Goal: Entertainment & Leisure: Browse casually

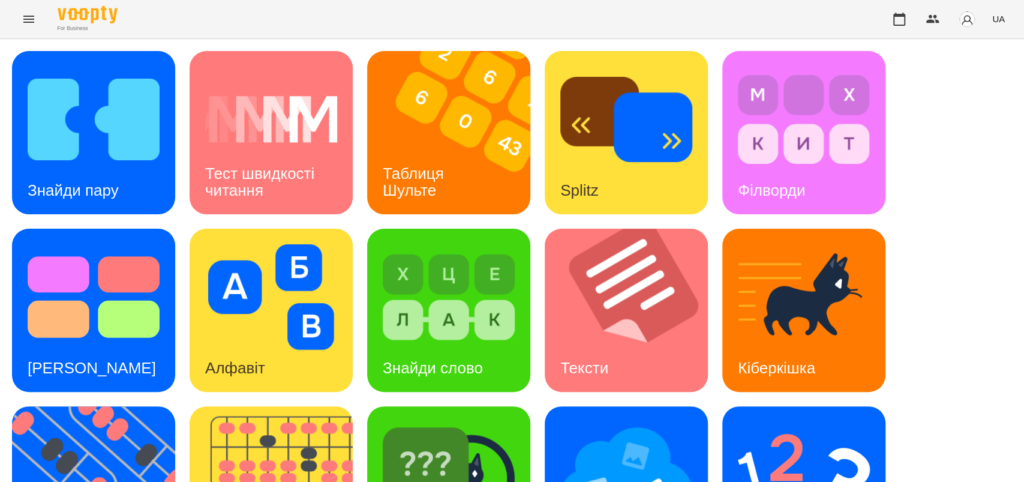
click at [30, 17] on icon "Menu" at bounding box center [29, 19] width 14 height 14
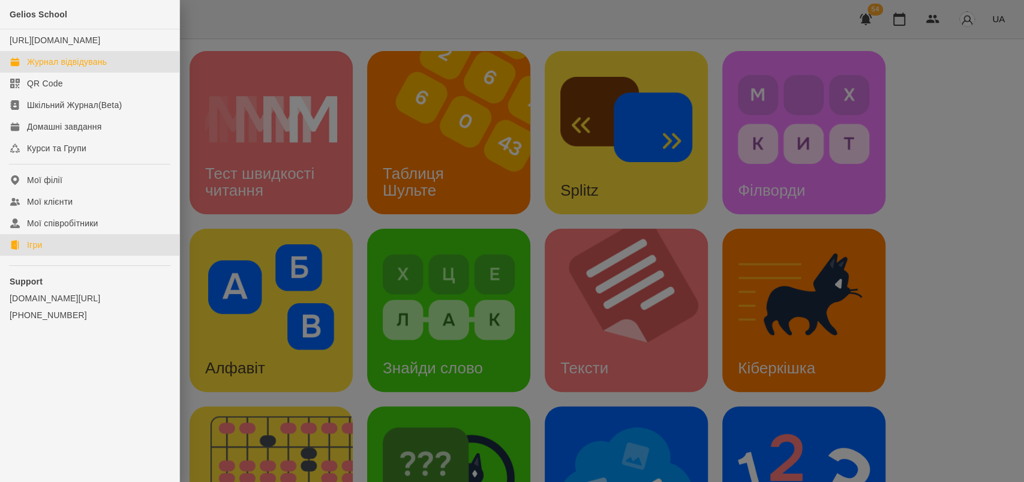
click at [52, 68] on div "Журнал відвідувань" at bounding box center [67, 62] width 80 height 12
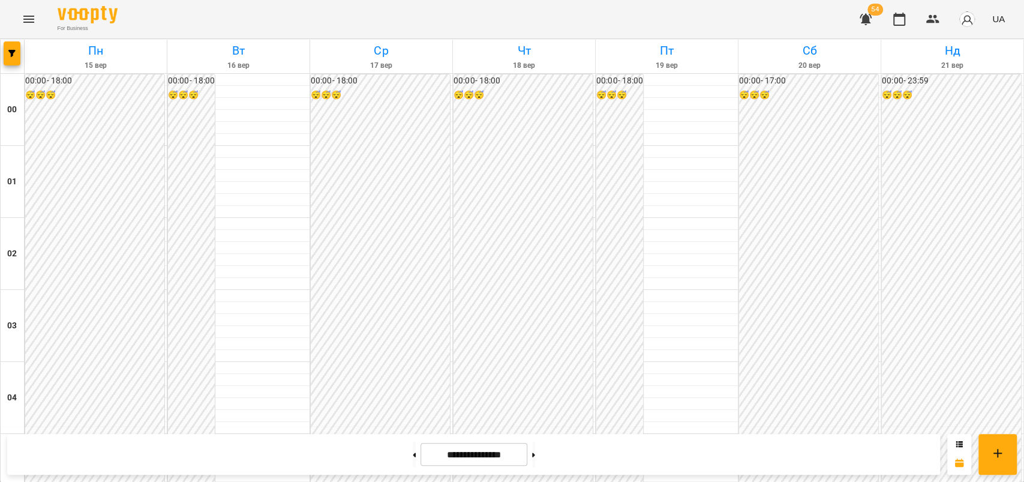
scroll to position [1156, 0]
click at [29, 18] on icon "Menu" at bounding box center [29, 19] width 14 height 14
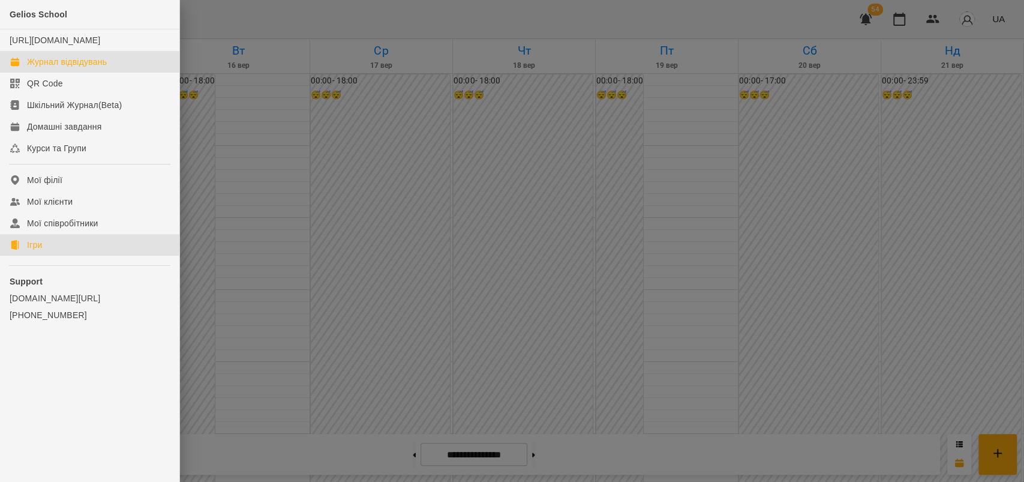
click at [50, 255] on link "Ігри" at bounding box center [89, 245] width 179 height 22
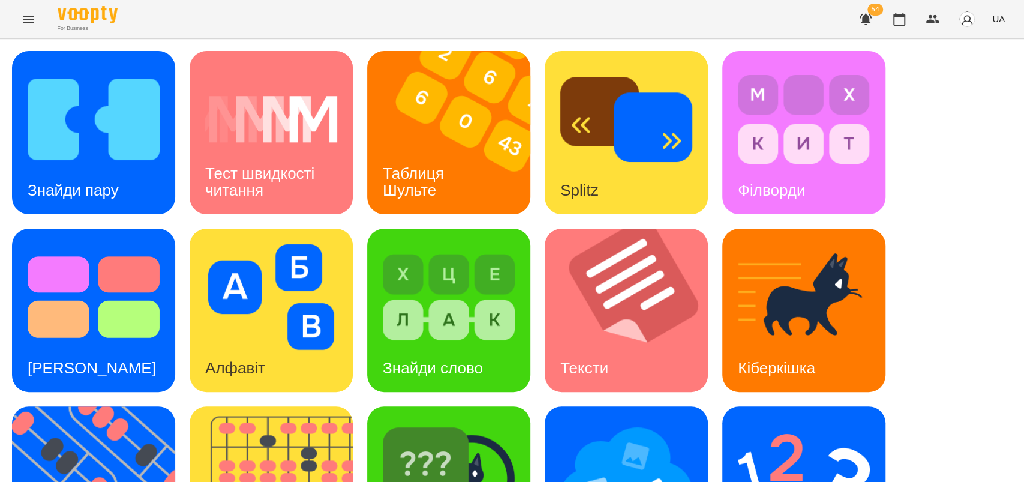
scroll to position [132, 0]
click at [76, 406] on img at bounding box center [101, 487] width 178 height 163
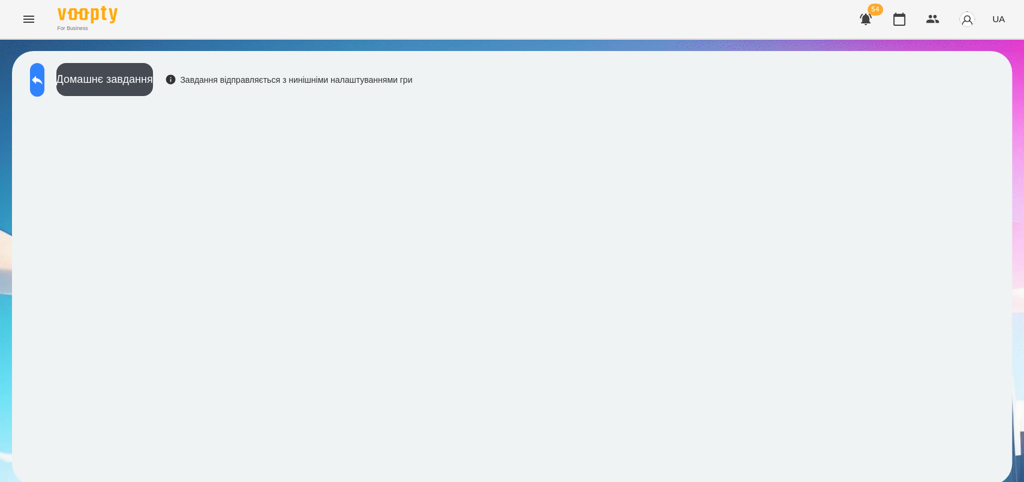
click at [43, 80] on icon at bounding box center [37, 80] width 11 height 9
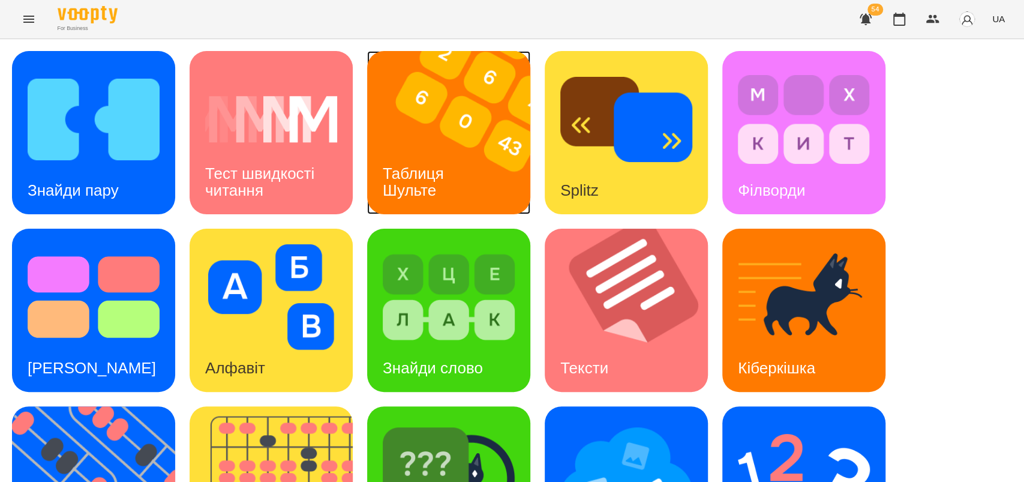
click at [434, 175] on h3 "Таблиця Шульте" at bounding box center [415, 181] width 65 height 34
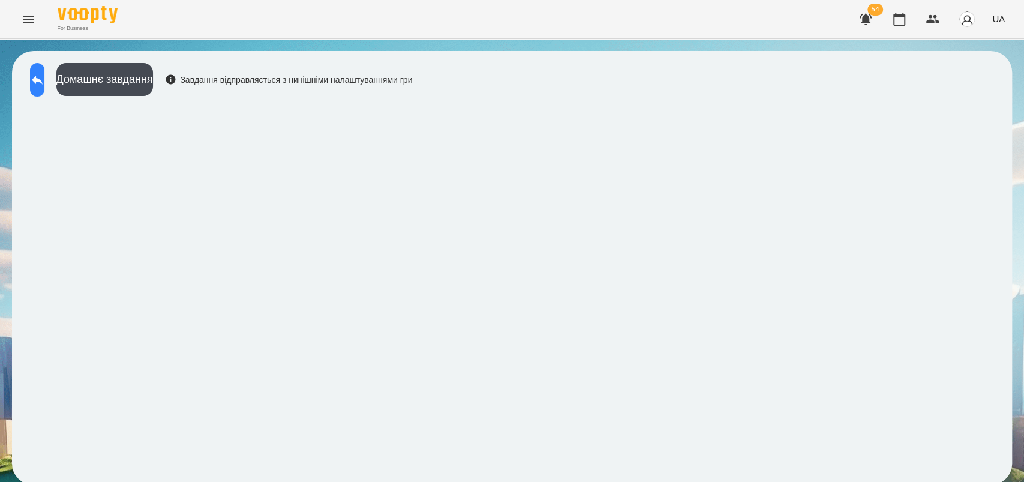
click at [44, 84] on icon at bounding box center [37, 80] width 14 height 14
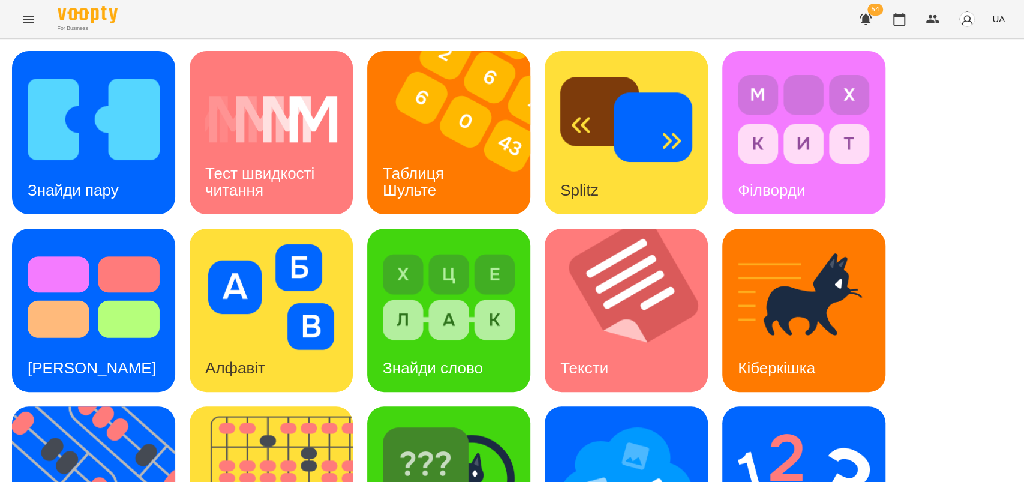
scroll to position [277, 0]
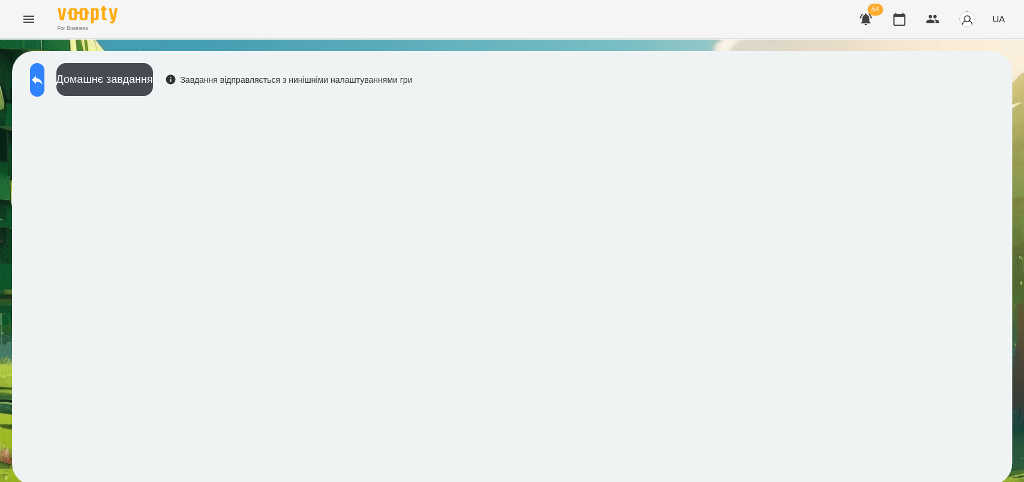
click at [43, 80] on icon at bounding box center [37, 80] width 11 height 9
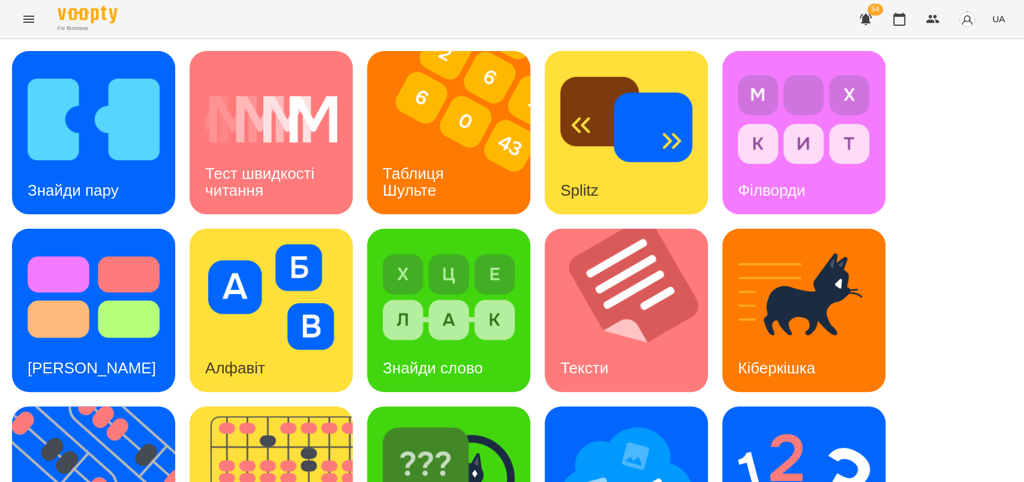
scroll to position [277, 0]
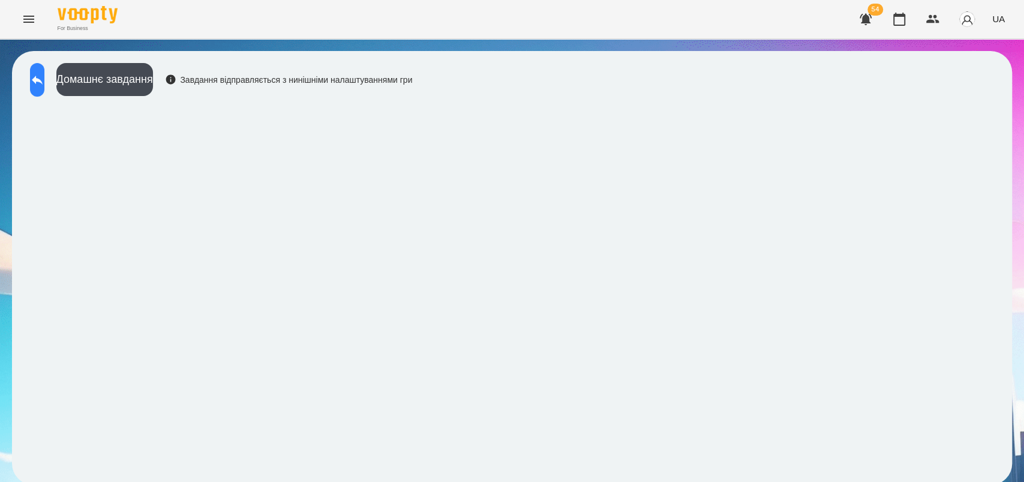
click at [44, 77] on icon at bounding box center [37, 80] width 14 height 14
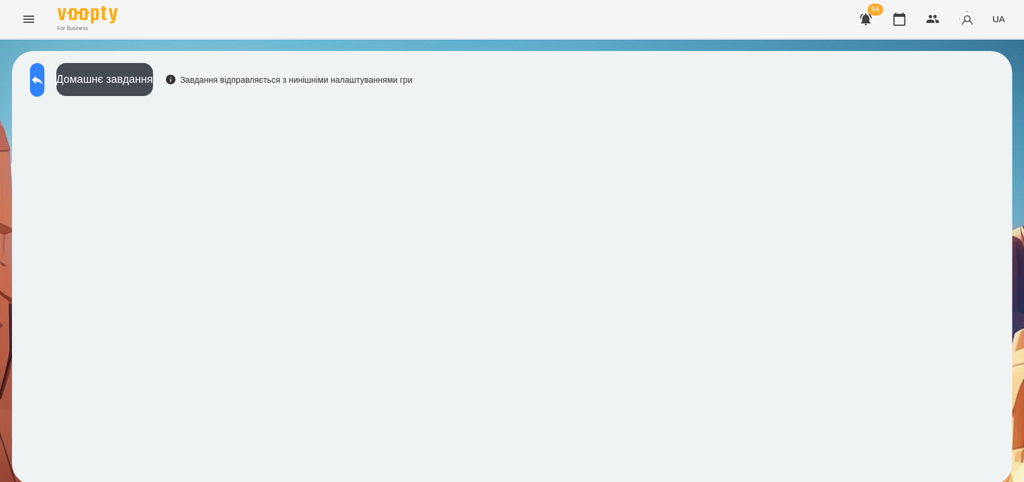
click at [44, 76] on icon at bounding box center [37, 80] width 14 height 14
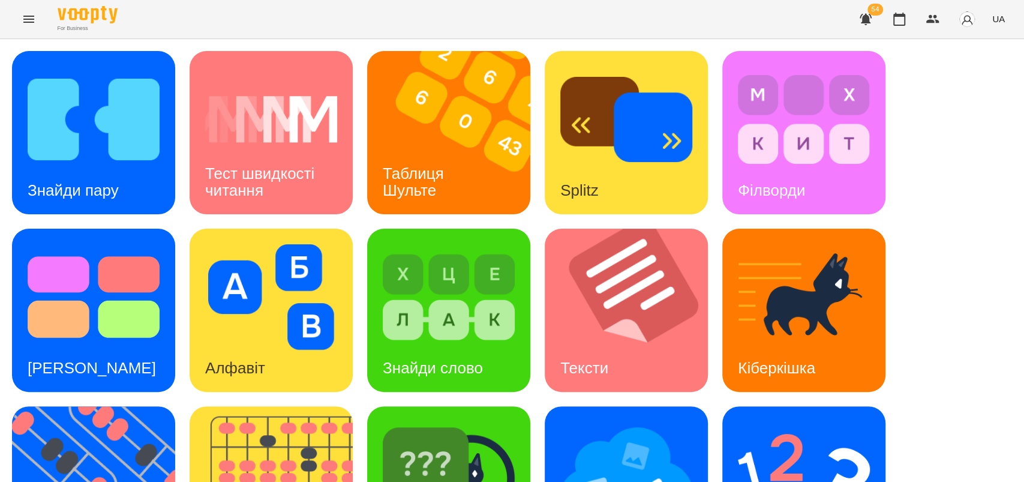
scroll to position [277, 0]
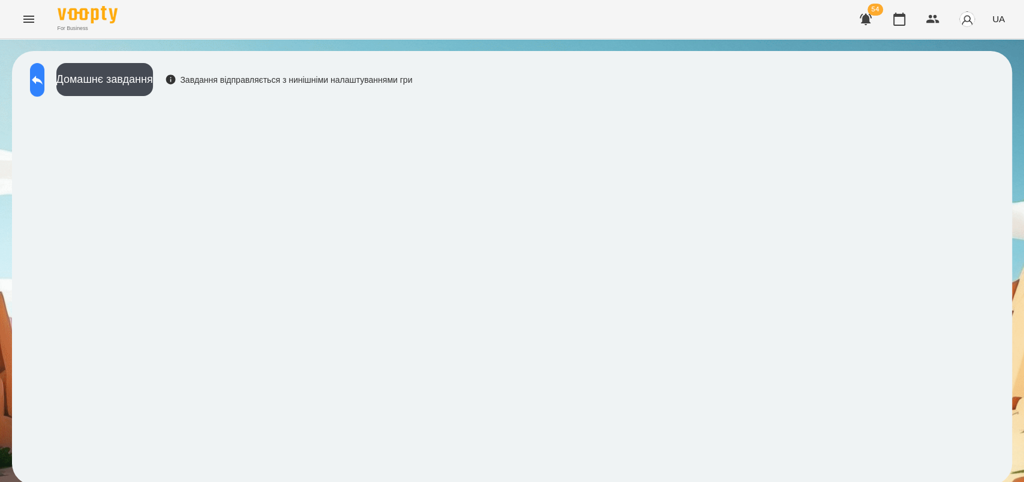
click at [44, 78] on icon at bounding box center [37, 80] width 14 height 14
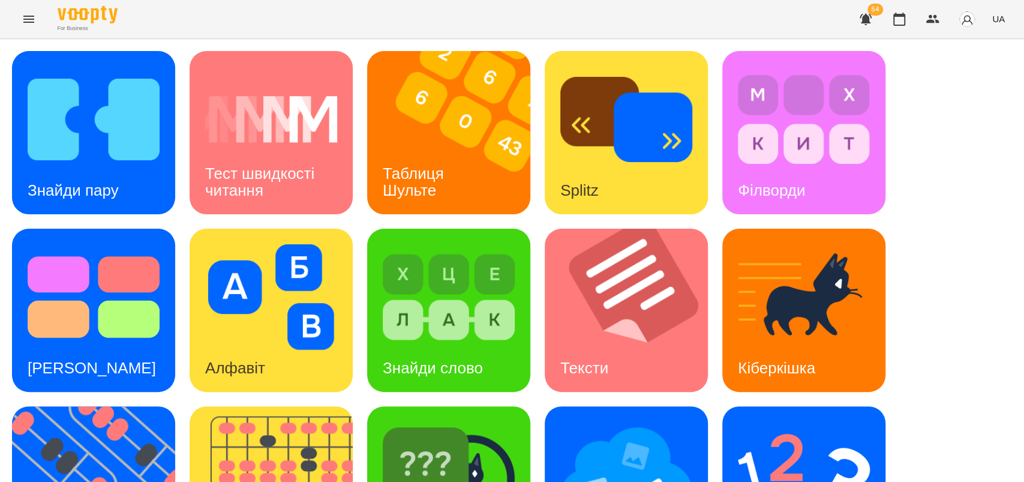
scroll to position [277, 0]
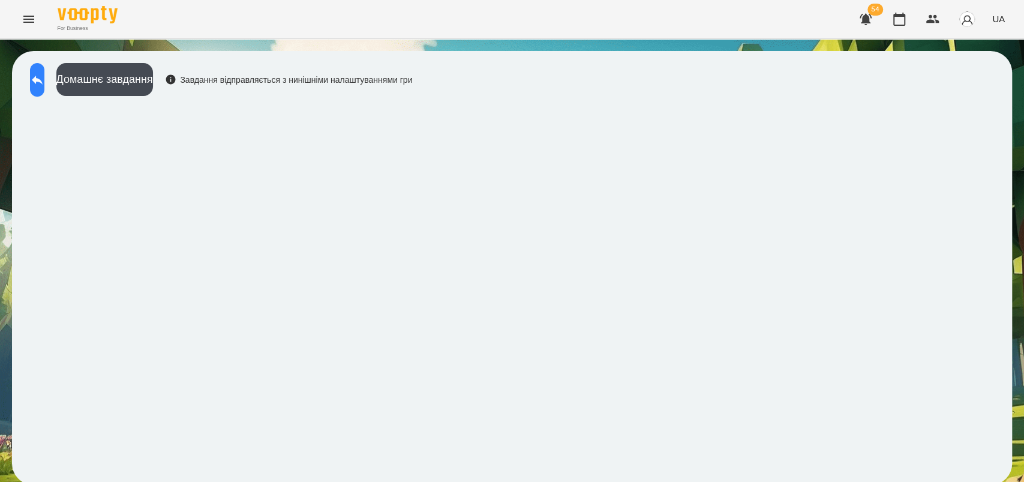
click at [44, 76] on icon at bounding box center [37, 80] width 14 height 14
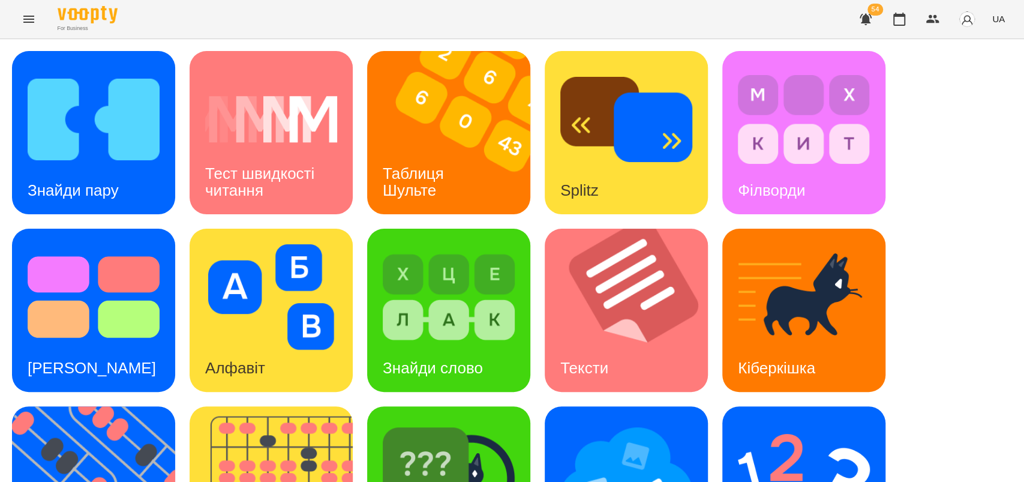
scroll to position [277, 0]
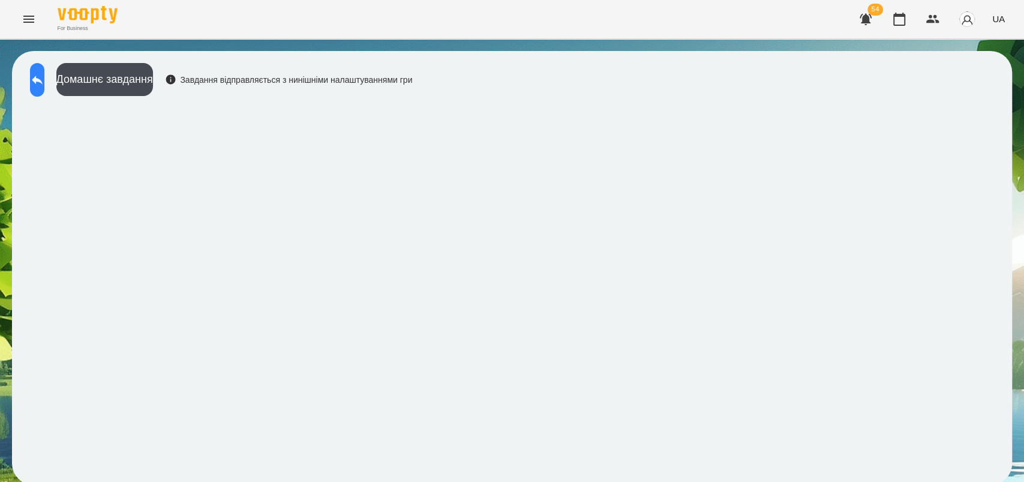
click at [44, 83] on icon at bounding box center [37, 80] width 14 height 14
